Goal: Task Accomplishment & Management: Complete application form

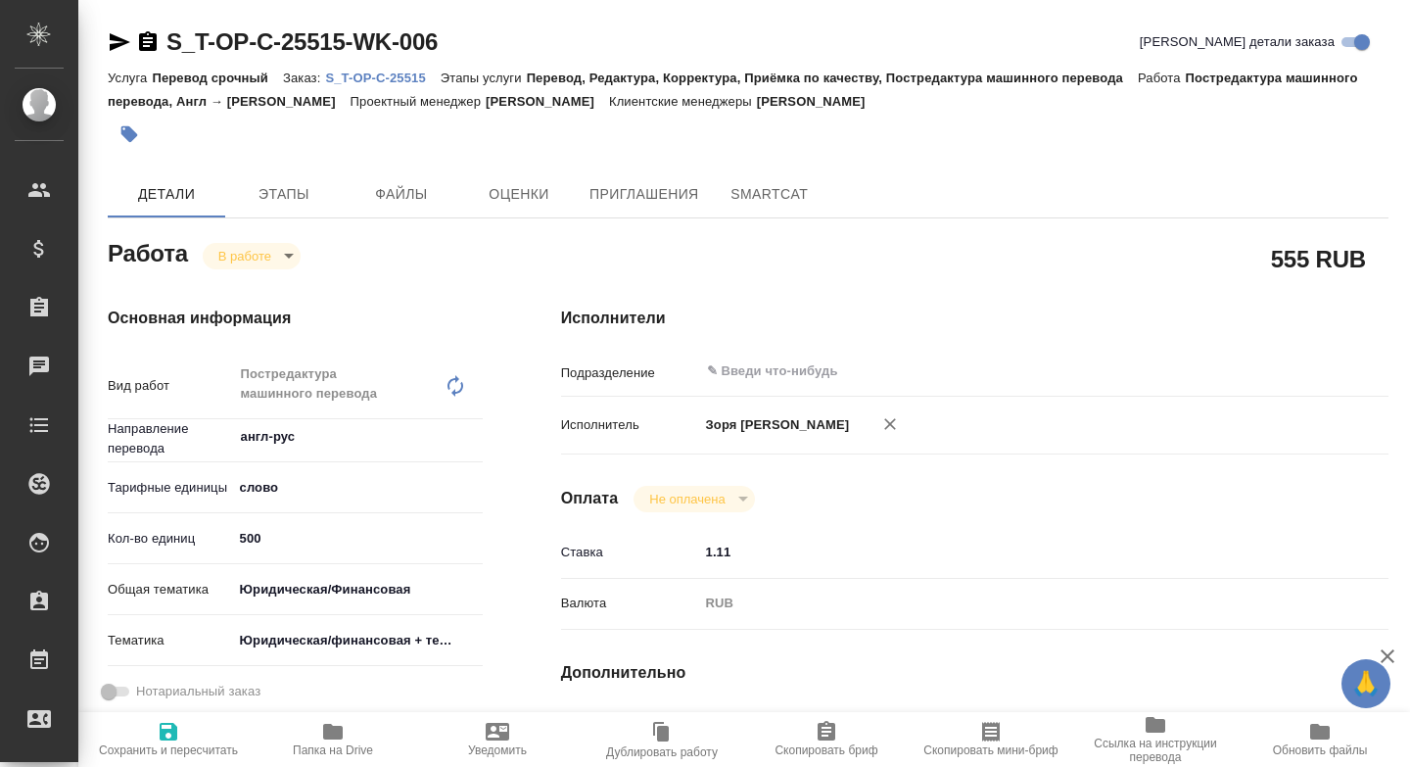
type input "inProgress"
type input "англ-рус"
type input "5a8b1489cc6b4906c91bfd90"
type input "500"
type input "yr-fn"
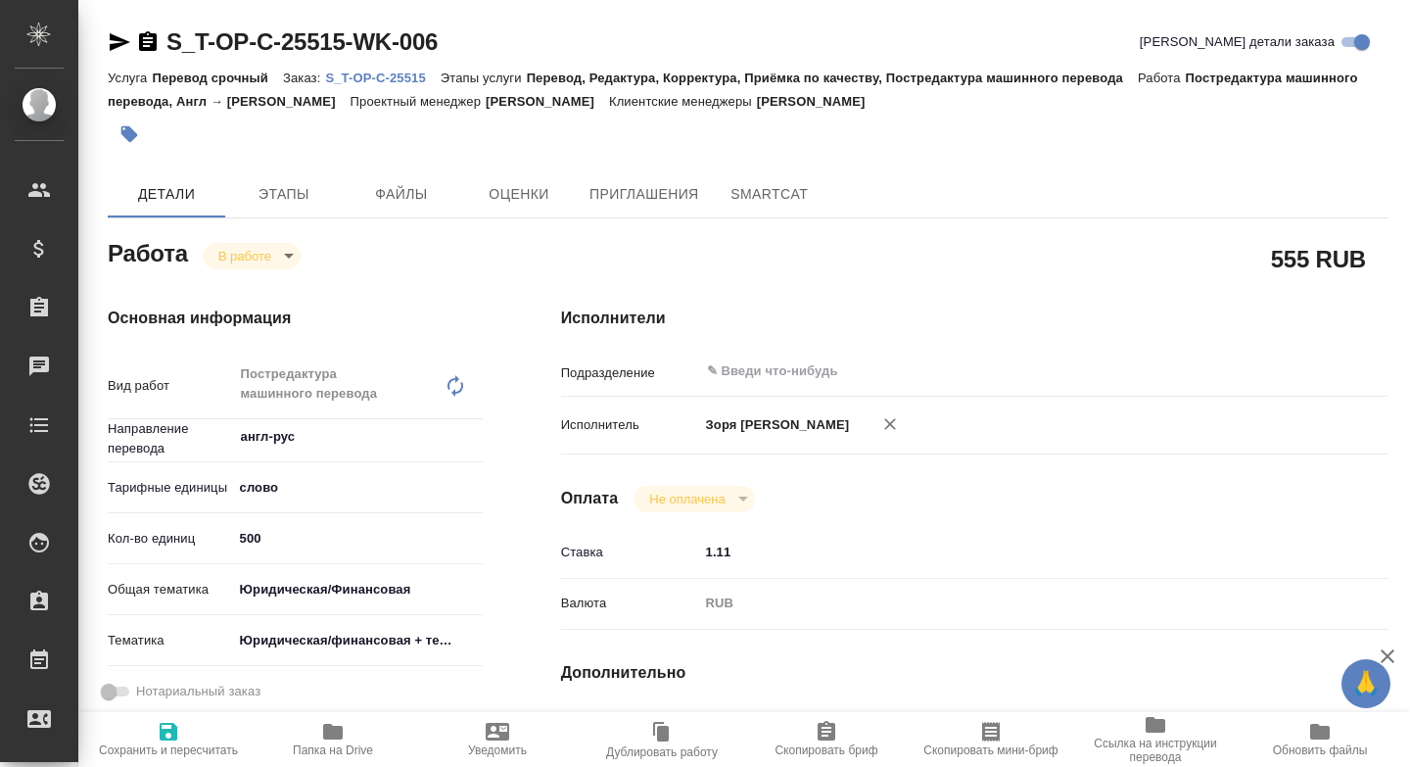
type input "5a8b8b956a9677013d343e73"
type input "[DATE] 13:31"
type input "[DATE] 08:44"
type input "[DATE] 15:00"
type input "[DATE] 11:00"
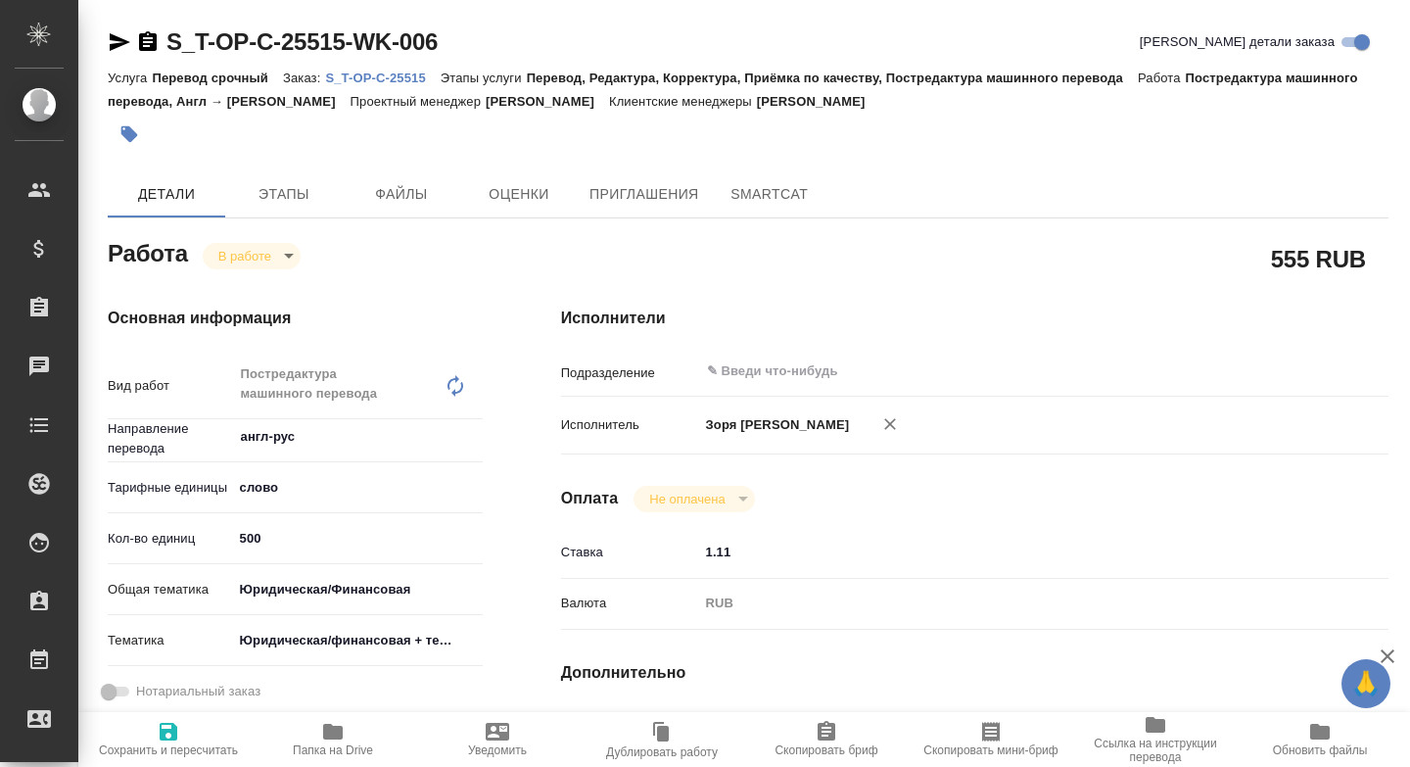
type input "notPayed"
type input "1.11"
type input "RUB"
type input "[PERSON_NAME] [PERSON_NAME]"
type input "S_T-OP-C-25515"
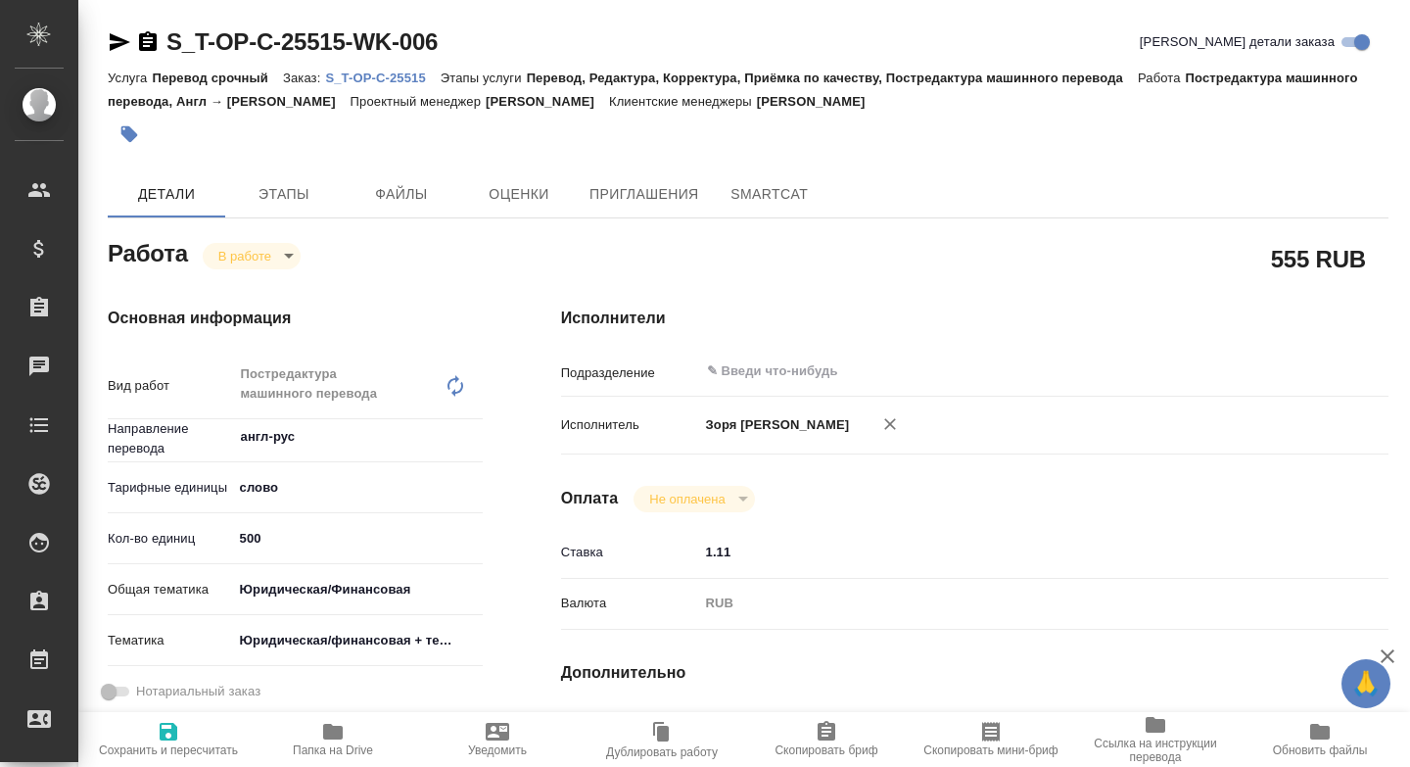
type input "Т-ОП-С-47112"
type input "Перевод срочный"
type input "Перевод, Редактура, Корректура, Приёмка по качеству, Постредактура машинного пе…"
type input "[PERSON_NAME]"
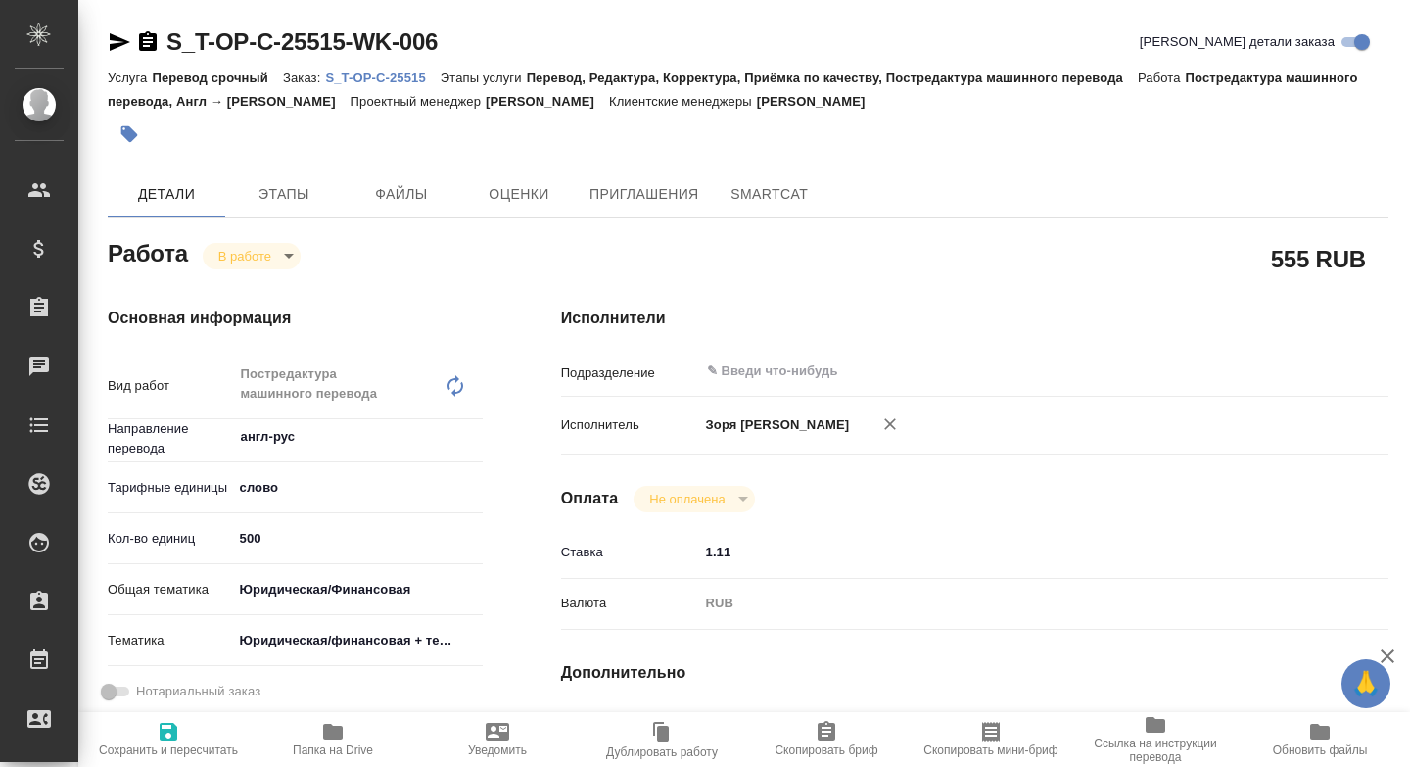
type input "/Clients/Т-ОП-С_Русал Глобал Менеджмент/Orders/S_T-OP-C-25515"
